Goal: Task Accomplishment & Management: Use online tool/utility

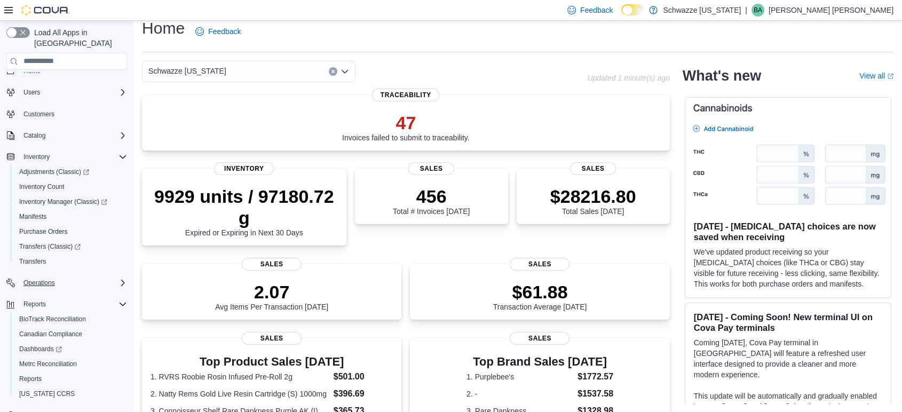
scroll to position [26, 0]
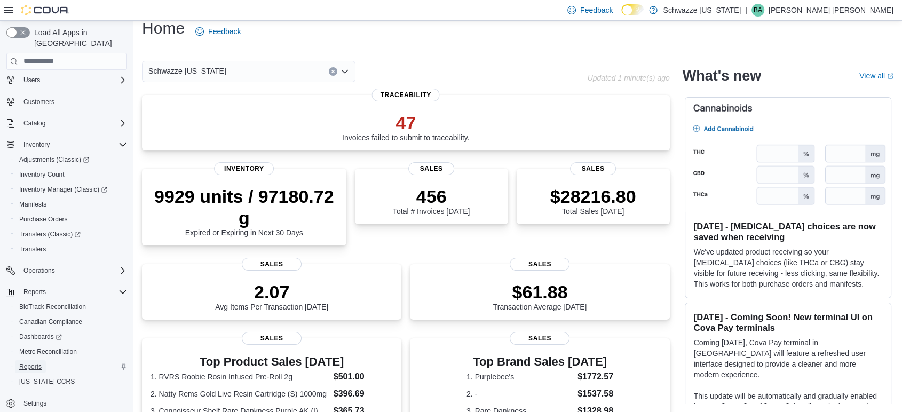
click at [25, 362] on span "Reports" at bounding box center [30, 366] width 22 height 9
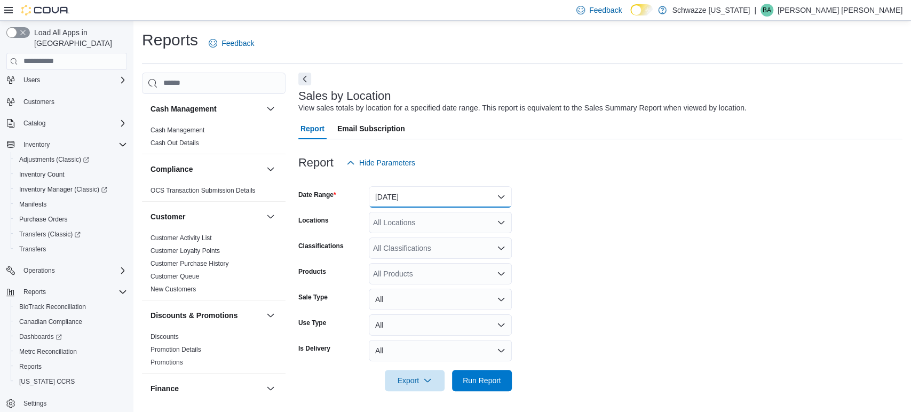
click at [395, 186] on button "[DATE]" at bounding box center [440, 196] width 143 height 21
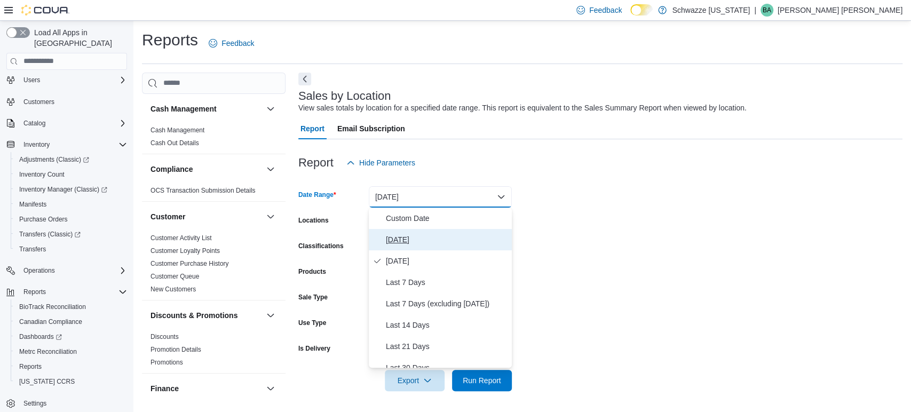
click at [401, 242] on span "[DATE]" at bounding box center [447, 239] width 122 height 13
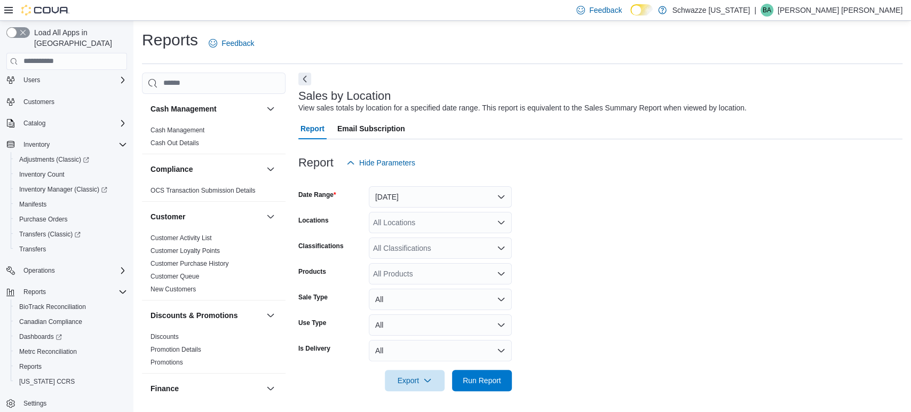
drag, startPoint x: 719, startPoint y: 182, endPoint x: 468, endPoint y: 198, distance: 250.7
click at [713, 182] on div at bounding box center [600, 179] width 604 height 13
drag, startPoint x: 406, startPoint y: 208, endPoint x: 410, endPoint y: 215, distance: 7.9
click at [409, 212] on form "Date Range [DATE] Locations All Locations Classifications All Classifications P…" at bounding box center [600, 282] width 604 height 218
click at [410, 223] on div "All Locations" at bounding box center [440, 222] width 143 height 21
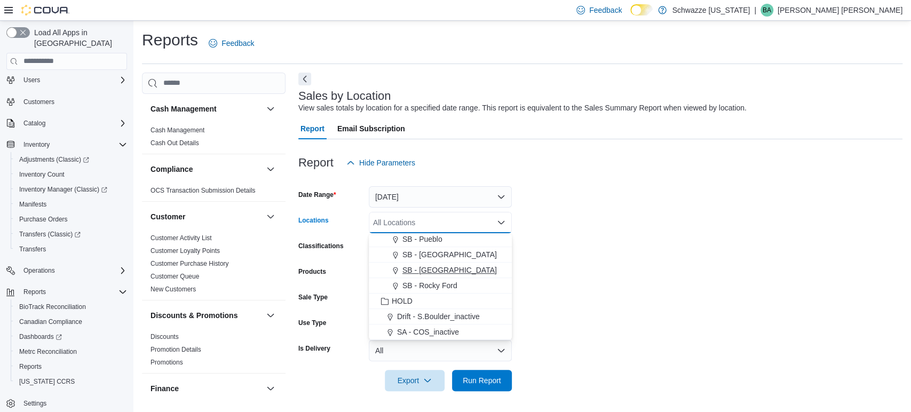
click at [434, 265] on span "SB - [GEOGRAPHIC_DATA]" at bounding box center [449, 270] width 94 height 11
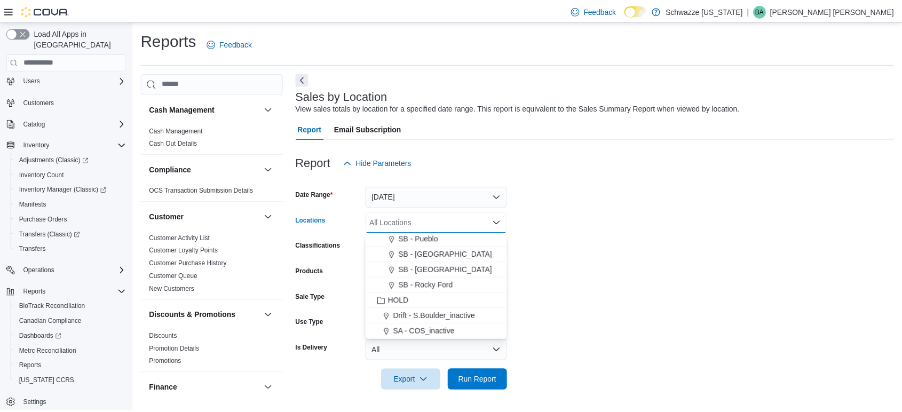
scroll to position [496, 0]
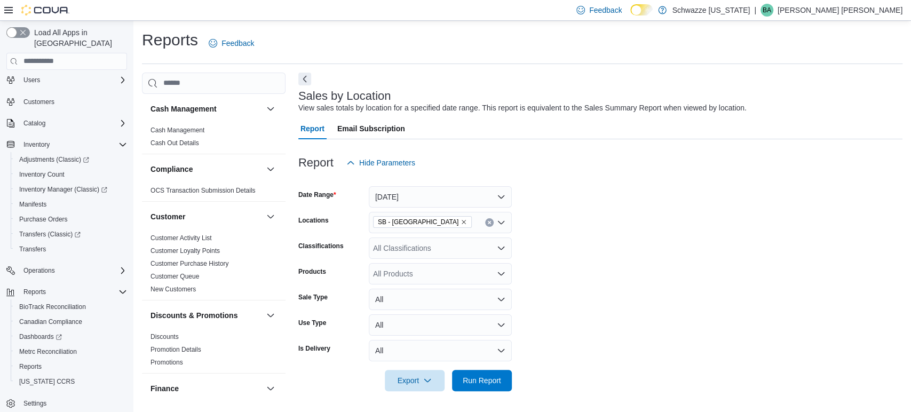
click at [745, 222] on form "Date Range [DATE] Locations SB - Pueblo West Classifications All Classification…" at bounding box center [600, 282] width 604 height 218
click at [496, 386] on span "Run Report" at bounding box center [481, 379] width 47 height 21
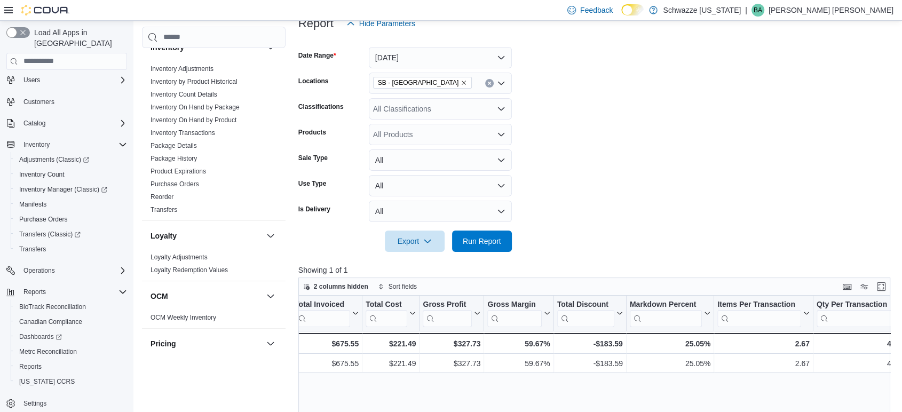
scroll to position [46, 0]
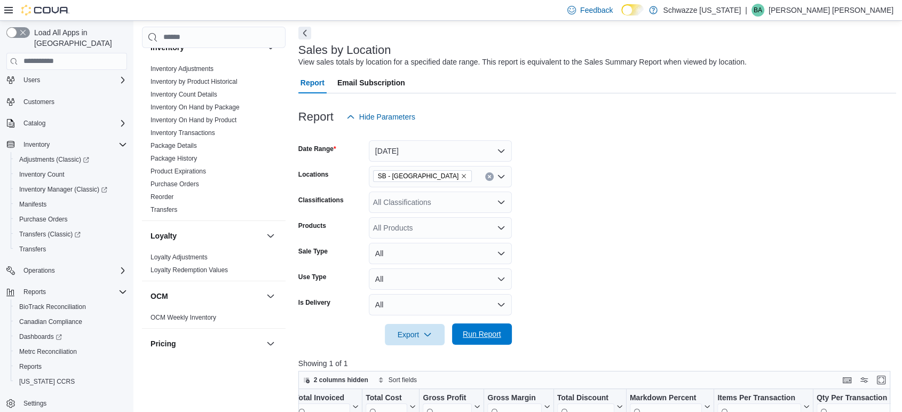
click at [495, 339] on span "Run Report" at bounding box center [481, 334] width 38 height 11
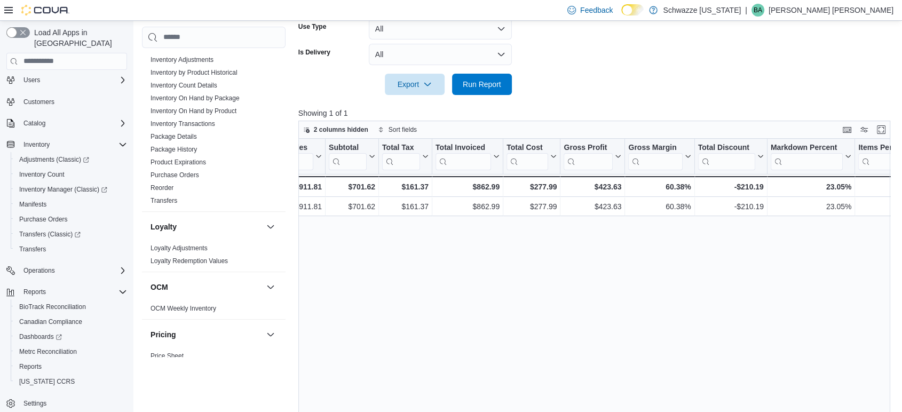
scroll to position [351, 0]
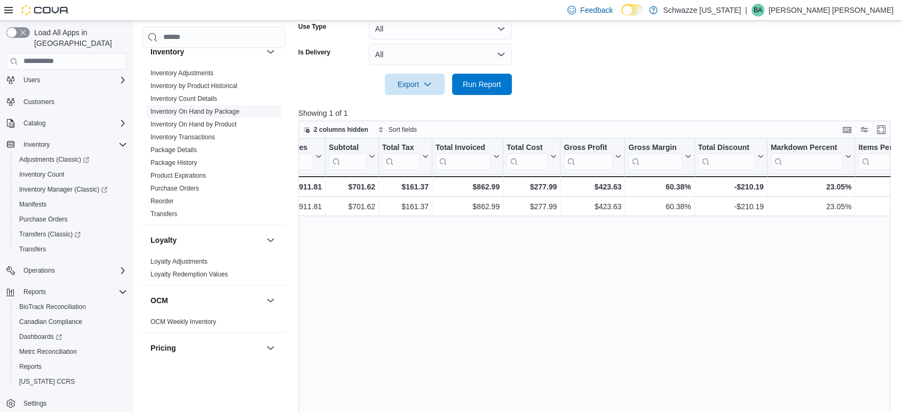
click at [190, 161] on link "Package History" at bounding box center [173, 162] width 46 height 7
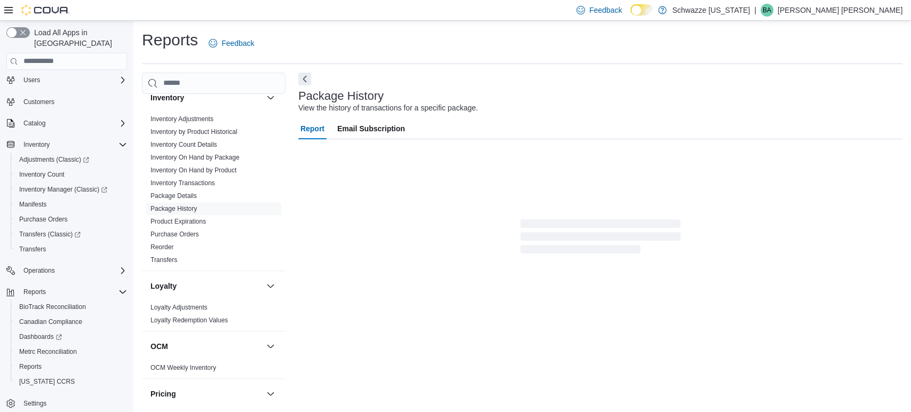
click at [429, 167] on div "Report Email Subscription" at bounding box center [600, 187] width 604 height 138
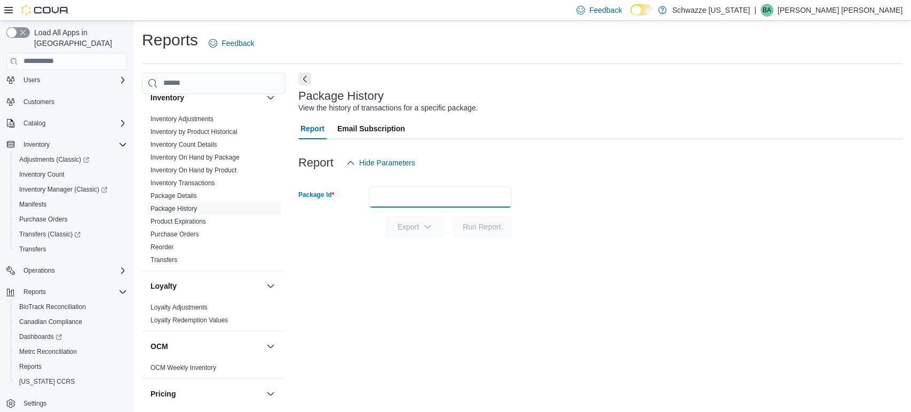
click at [392, 201] on input "Package Id" at bounding box center [440, 196] width 143 height 21
paste input "**********"
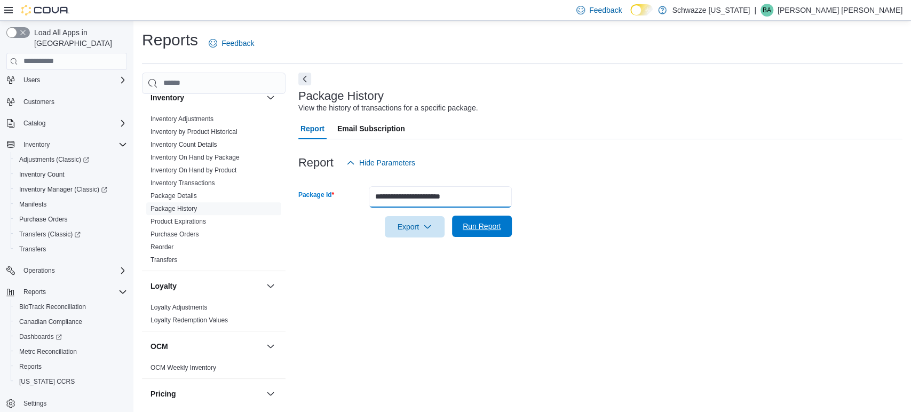
type input "**********"
click at [499, 221] on span "Run Report" at bounding box center [481, 226] width 47 height 21
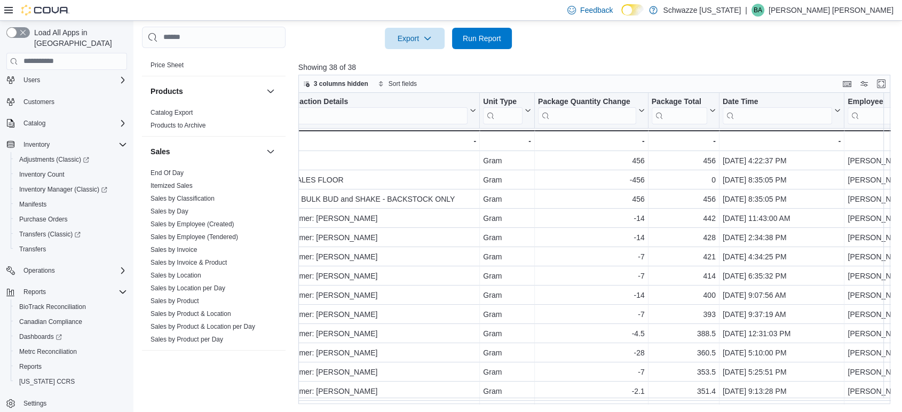
scroll to position [648, 0]
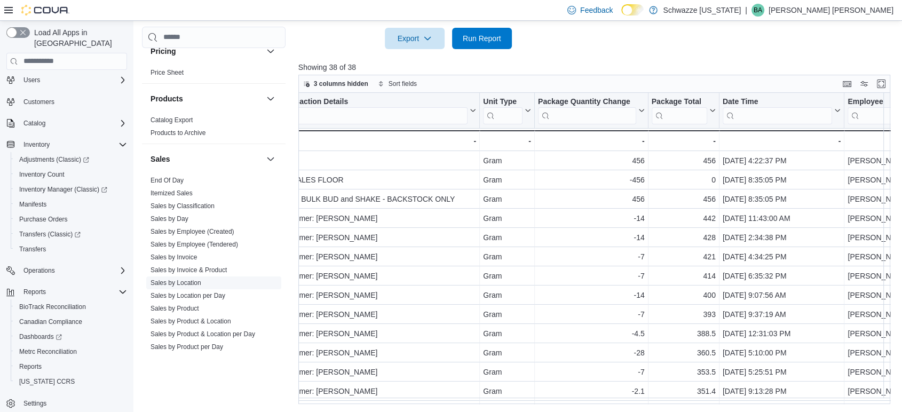
click at [187, 279] on link "Sales by Location" at bounding box center [175, 282] width 51 height 7
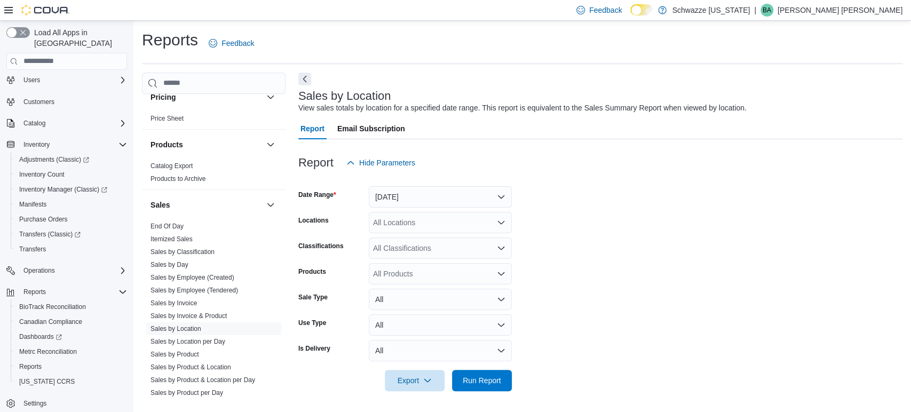
click at [413, 182] on div at bounding box center [600, 179] width 604 height 13
click at [412, 192] on button "[DATE]" at bounding box center [440, 196] width 143 height 21
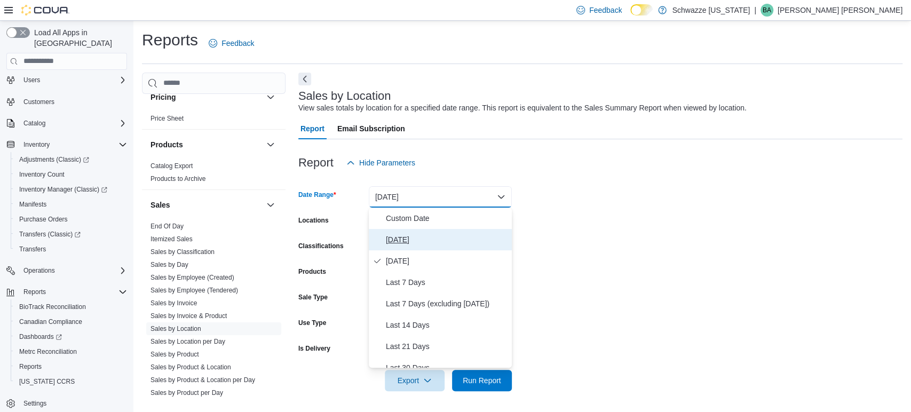
click at [403, 242] on span "[DATE]" at bounding box center [447, 239] width 122 height 13
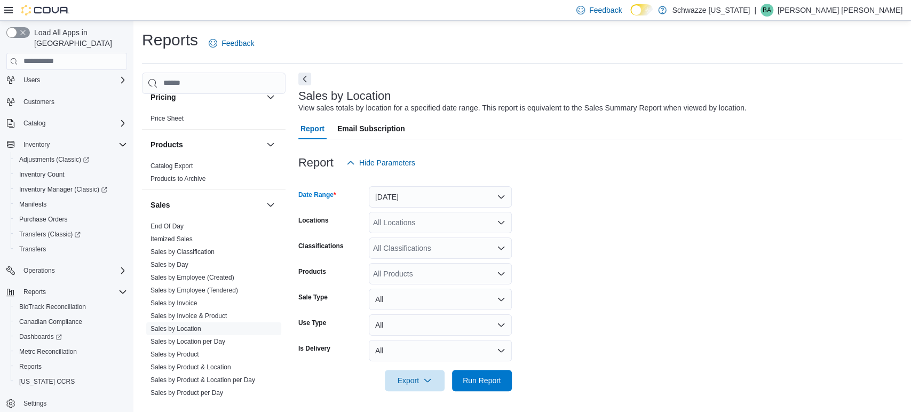
click at [442, 218] on div "All Locations" at bounding box center [440, 222] width 143 height 21
type input "****"
click at [465, 238] on div "SB - [GEOGRAPHIC_DATA]" at bounding box center [440, 240] width 130 height 11
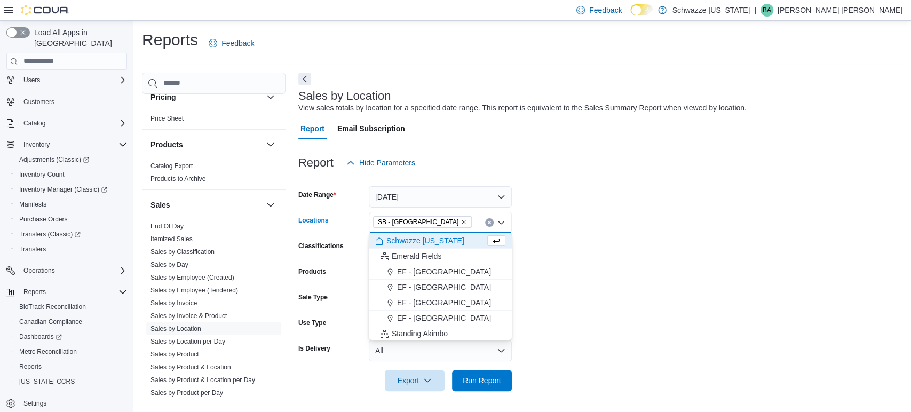
click at [600, 222] on form "Date Range [DATE] Locations SB - [GEOGRAPHIC_DATA] box. Selected. SB - [GEOGRAP…" at bounding box center [600, 282] width 604 height 218
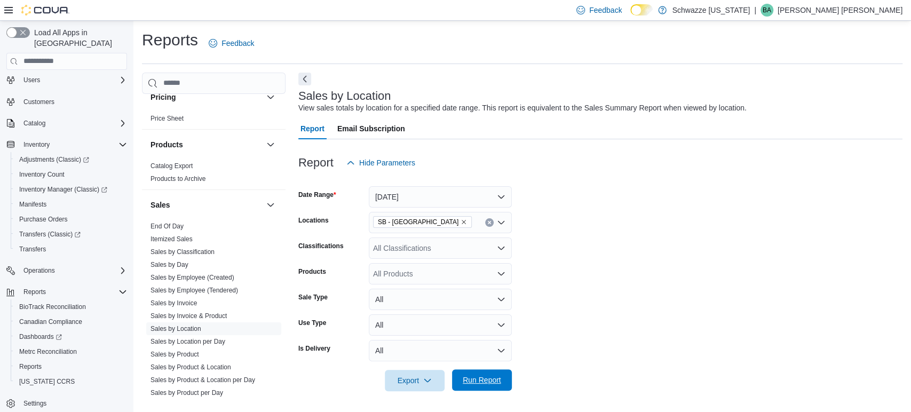
click at [492, 379] on span "Run Report" at bounding box center [481, 379] width 38 height 11
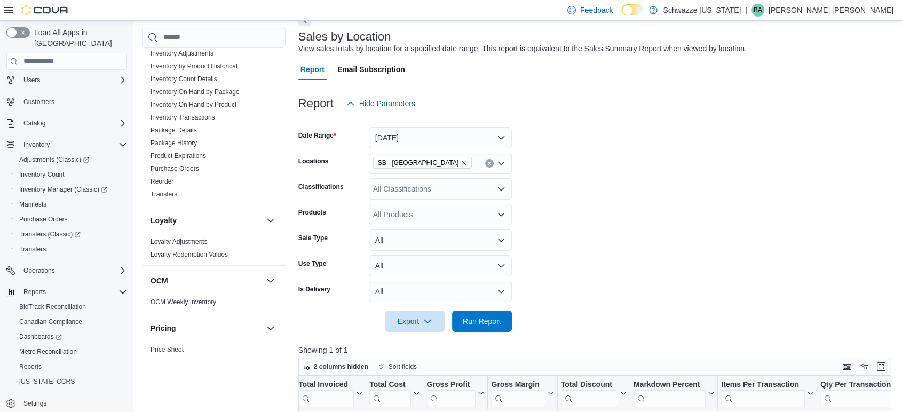
scroll to position [351, 0]
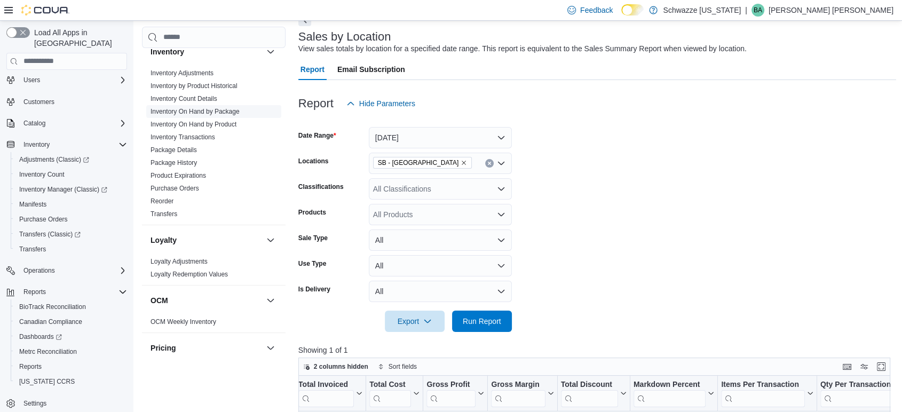
click at [213, 111] on link "Inventory On Hand by Package" at bounding box center [194, 111] width 89 height 7
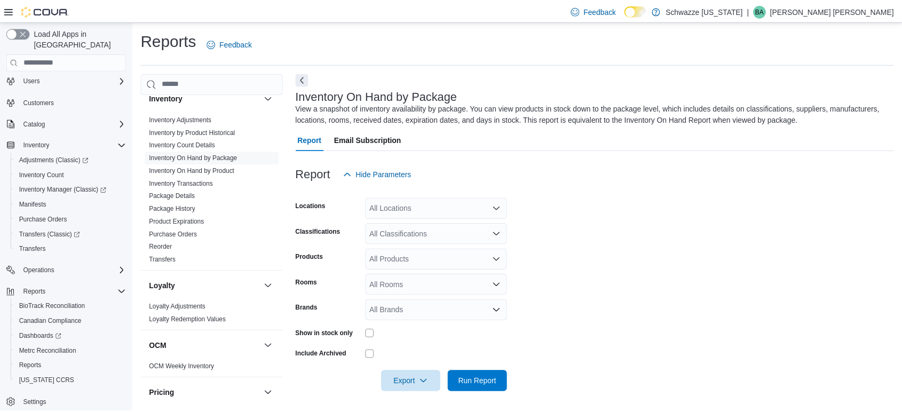
scroll to position [2, 0]
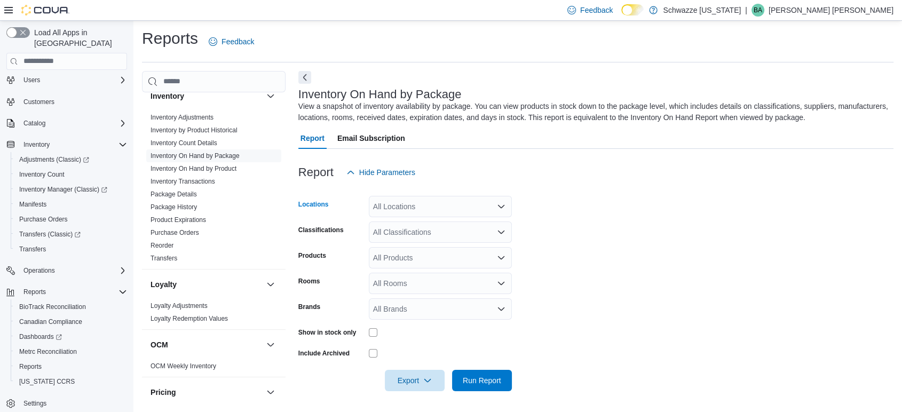
click at [413, 206] on div "All Locations" at bounding box center [440, 206] width 143 height 21
type input "****"
click at [414, 225] on span "SB - [GEOGRAPHIC_DATA]" at bounding box center [449, 224] width 94 height 11
click at [613, 233] on form "Locations SB - Pueblo West Classifications All Classifications Products All Pro…" at bounding box center [595, 287] width 595 height 208
click at [411, 233] on div "All Classifications" at bounding box center [440, 231] width 143 height 21
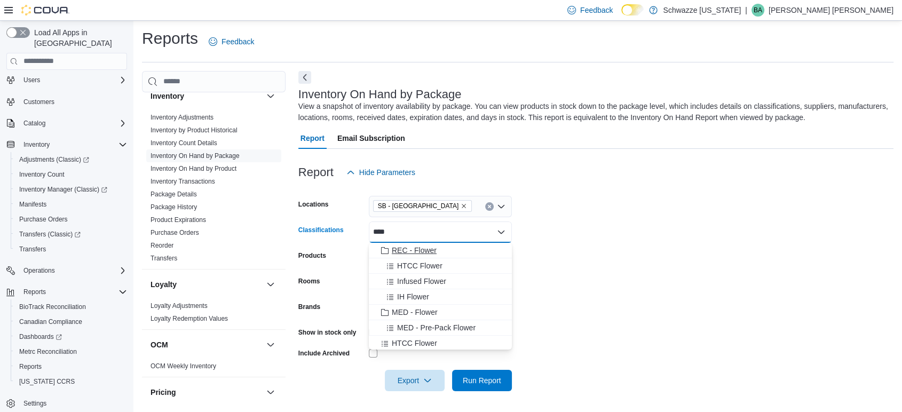
type input "****"
click at [410, 254] on span "REC - Flower" at bounding box center [414, 250] width 45 height 11
click at [601, 257] on form "Locations SB - [GEOGRAPHIC_DATA] Classifications REC - Flower Combo box. Select…" at bounding box center [595, 287] width 595 height 208
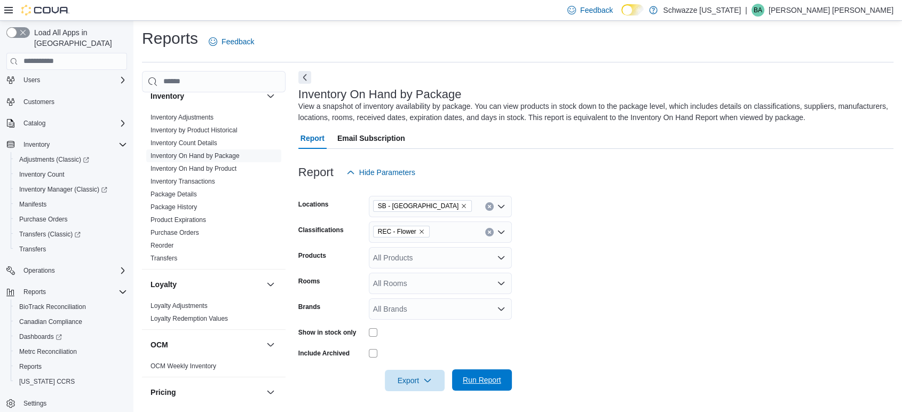
click at [475, 380] on span "Run Report" at bounding box center [481, 379] width 38 height 11
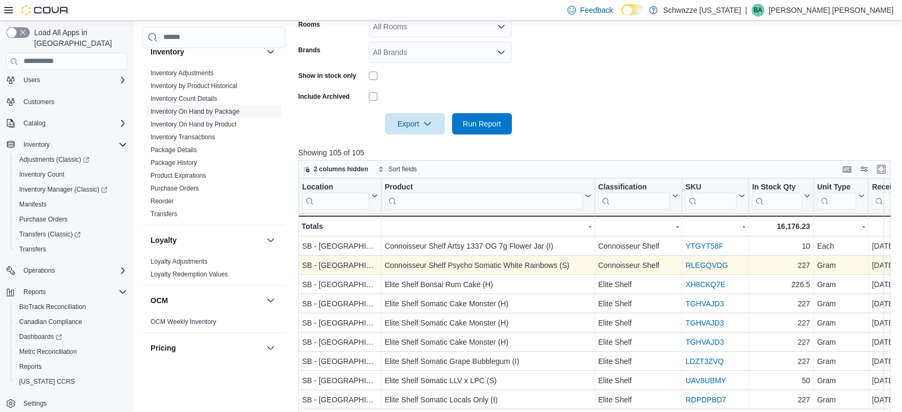
scroll to position [239, 0]
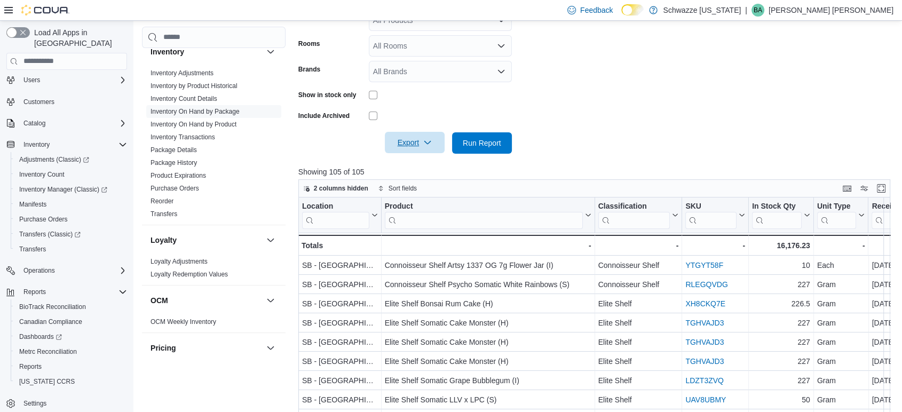
click at [434, 144] on span "Export" at bounding box center [414, 142] width 47 height 21
click at [425, 163] on span "Export to Excel" at bounding box center [416, 164] width 48 height 9
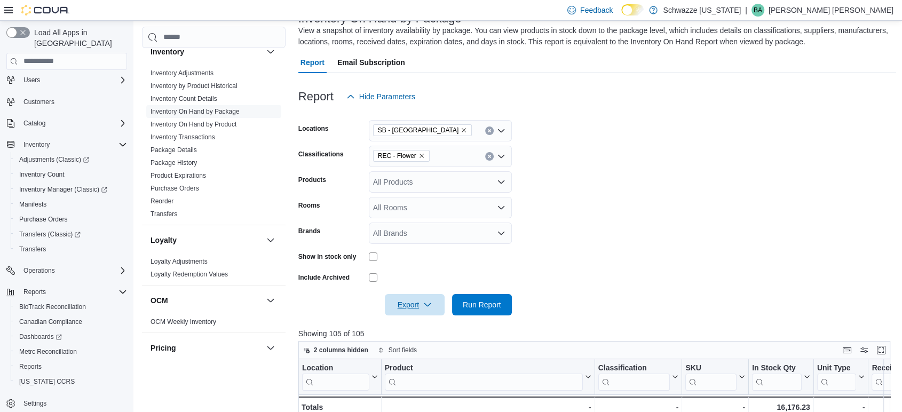
scroll to position [61, 0]
